Goal: Information Seeking & Learning: Learn about a topic

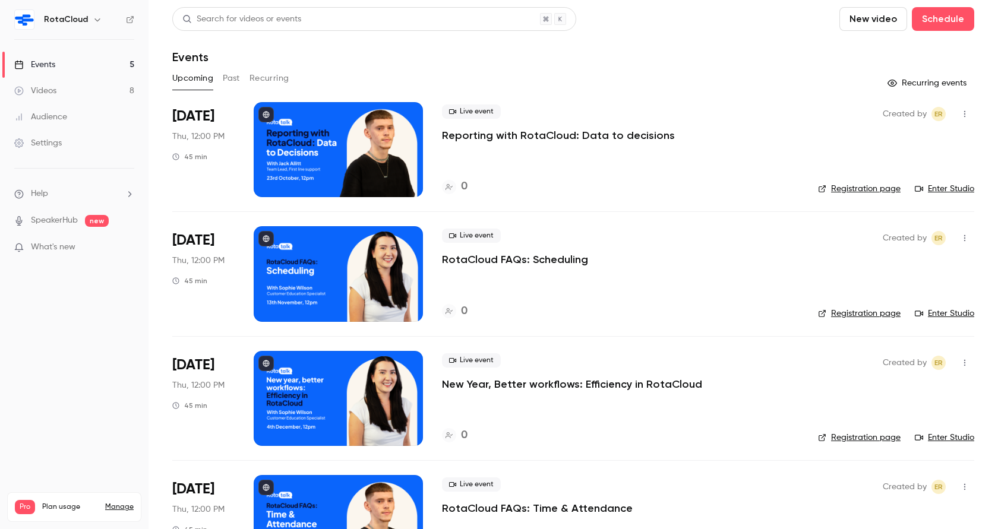
click at [228, 78] on button "Past" at bounding box center [231, 78] width 17 height 19
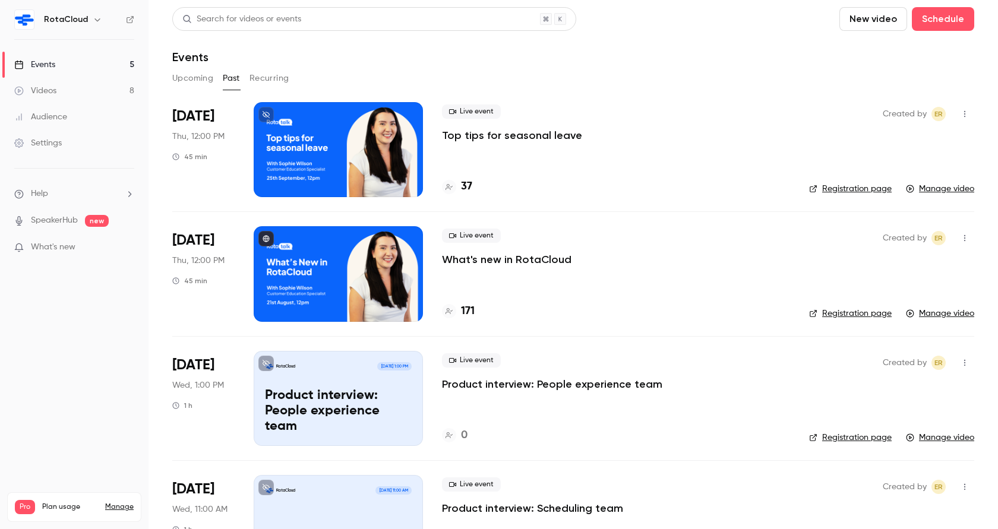
click at [491, 145] on div "Live event Top tips for seasonal leave 37" at bounding box center [616, 149] width 348 height 95
click at [500, 134] on p "Top tips for seasonal leave" at bounding box center [512, 135] width 140 height 14
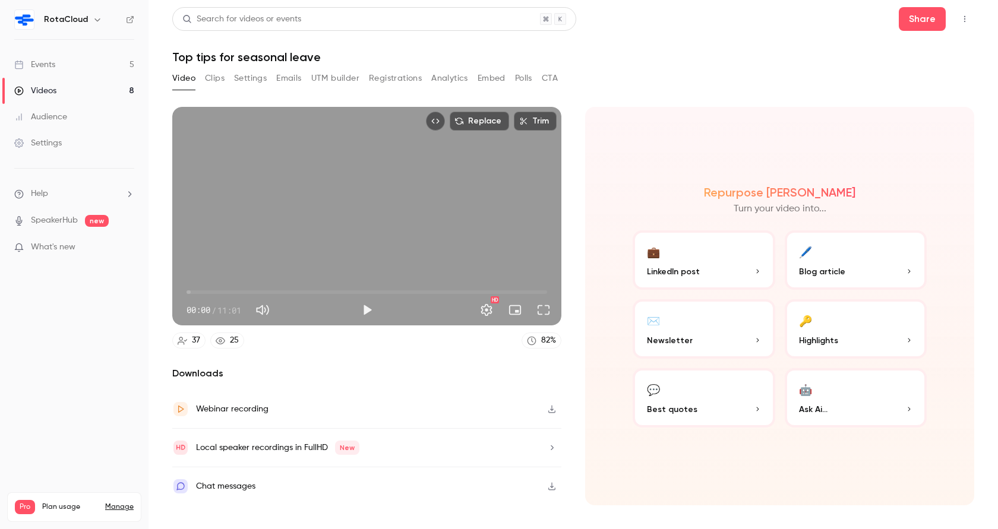
click at [461, 78] on button "Analytics" at bounding box center [449, 78] width 37 height 19
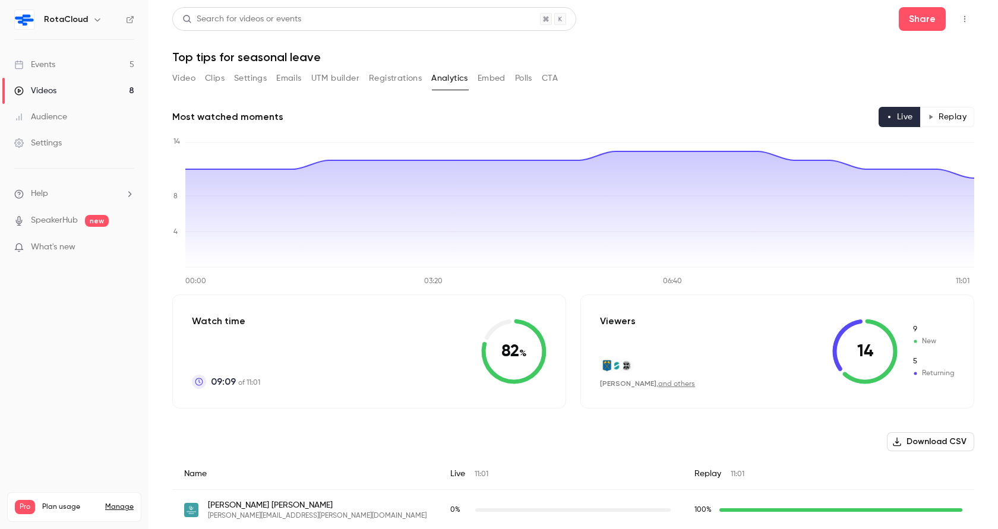
click at [94, 66] on link "Events 5" at bounding box center [74, 65] width 148 height 26
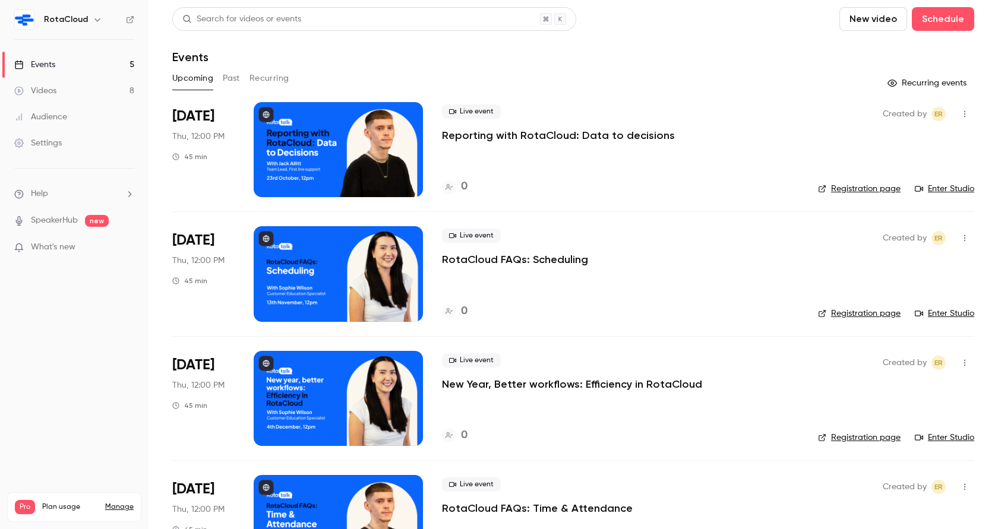
click at [230, 75] on button "Past" at bounding box center [231, 78] width 17 height 19
